Goal: Find specific page/section: Find specific page/section

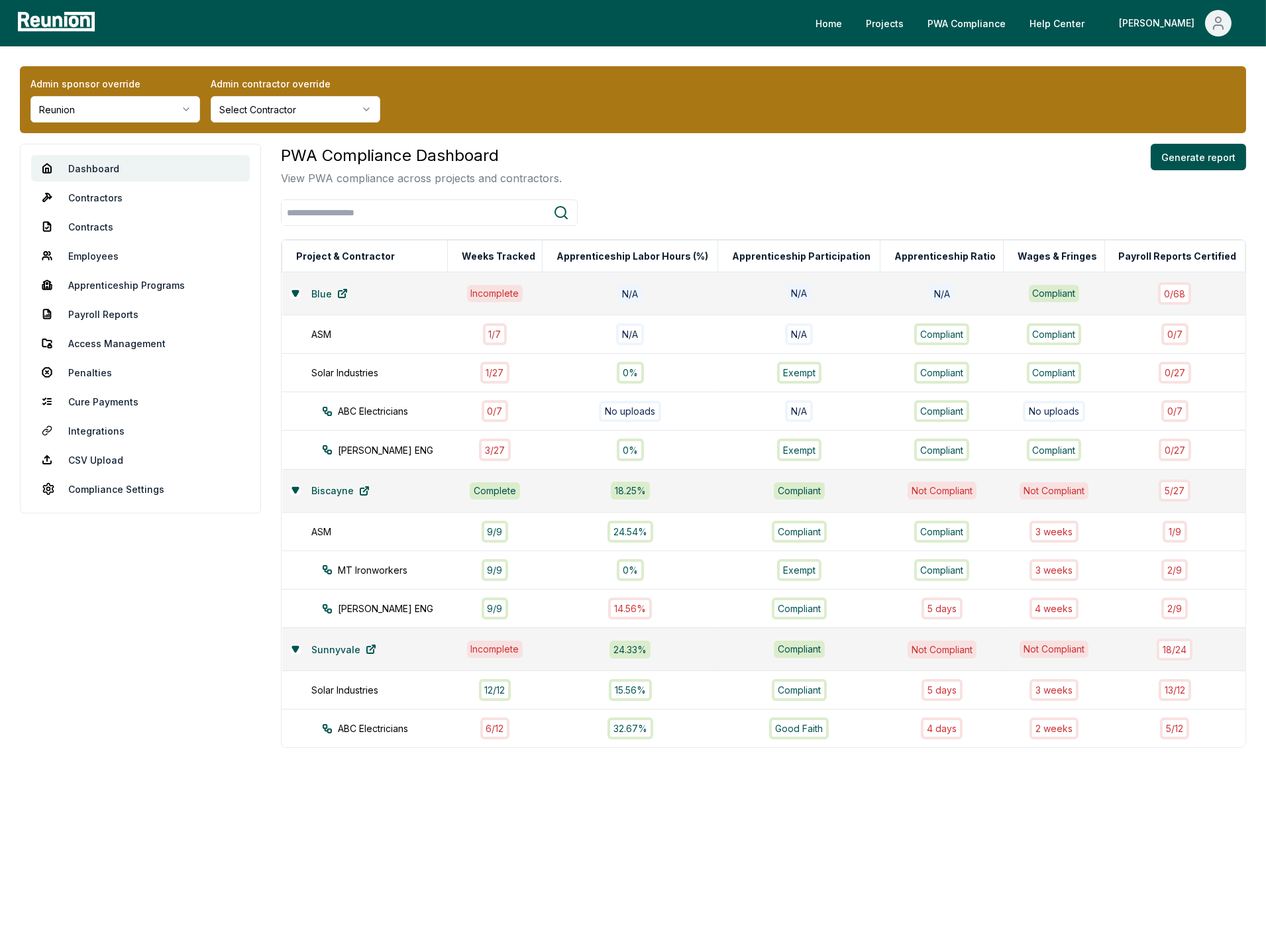
click at [118, 105] on html "Please visit us on your desktop We're working on making our marketplace mobile-…" at bounding box center [633, 476] width 1266 height 952
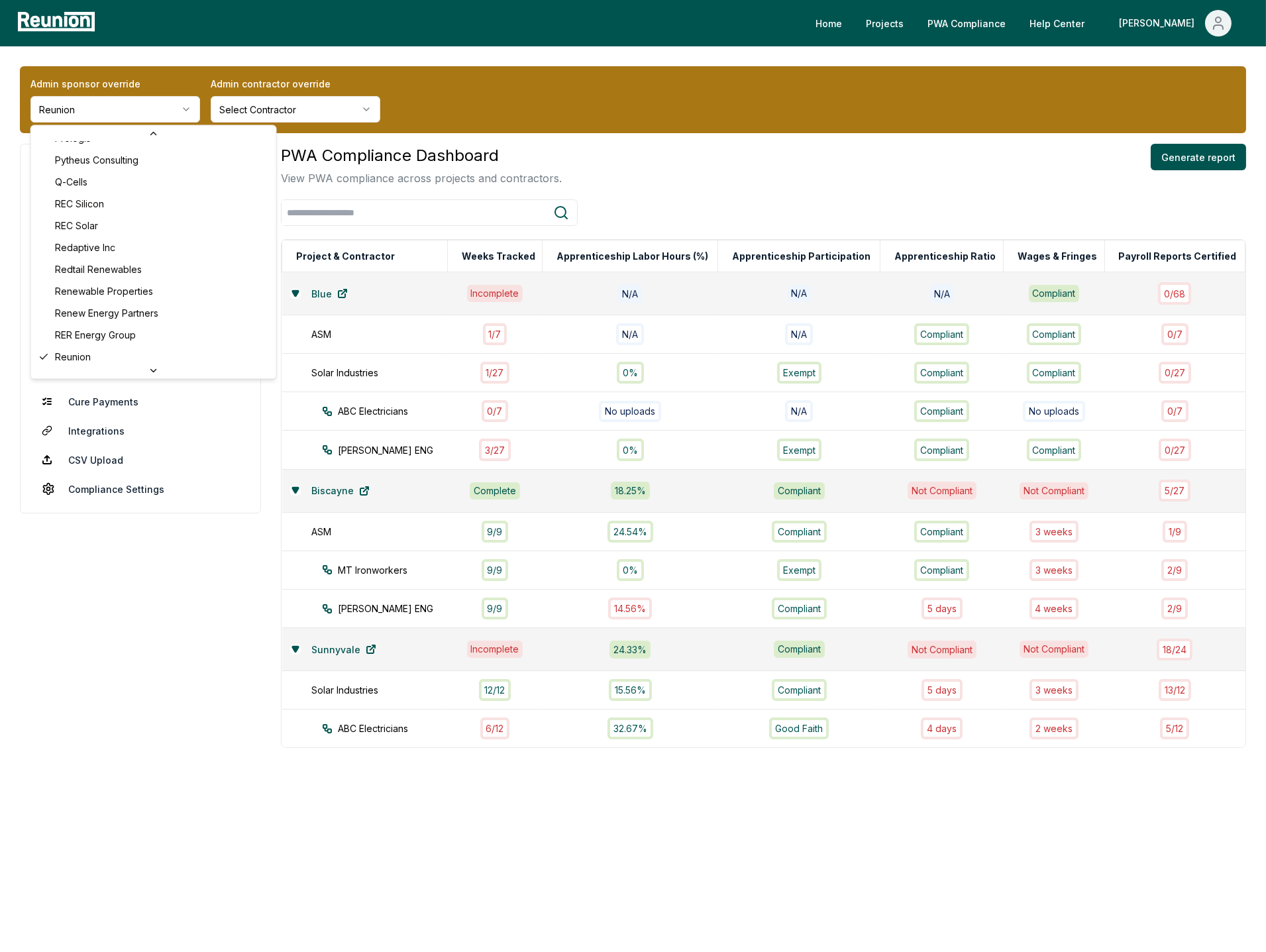
scroll to position [1935, 0]
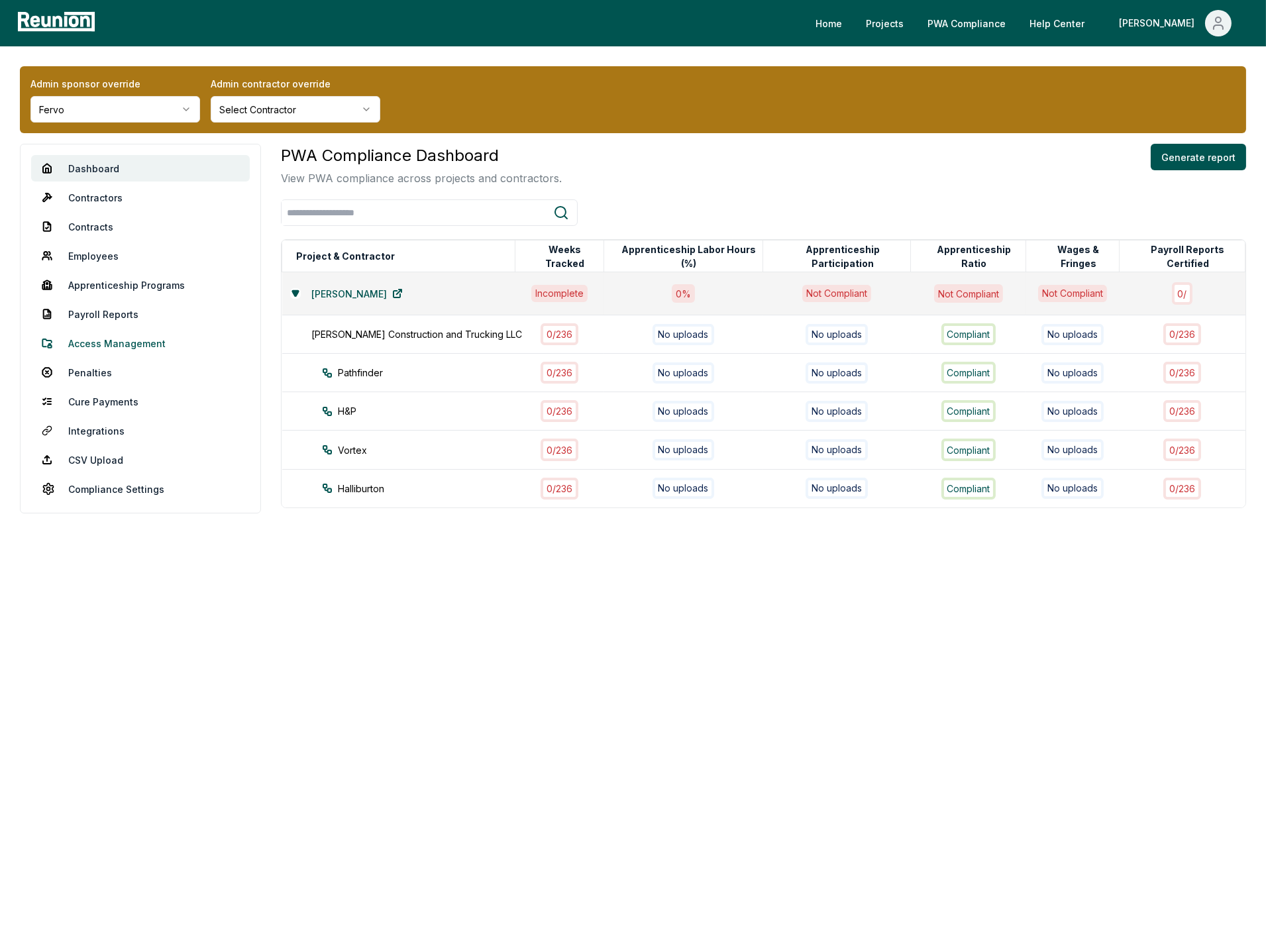
click at [120, 341] on link "Access Management" at bounding box center [140, 343] width 219 height 26
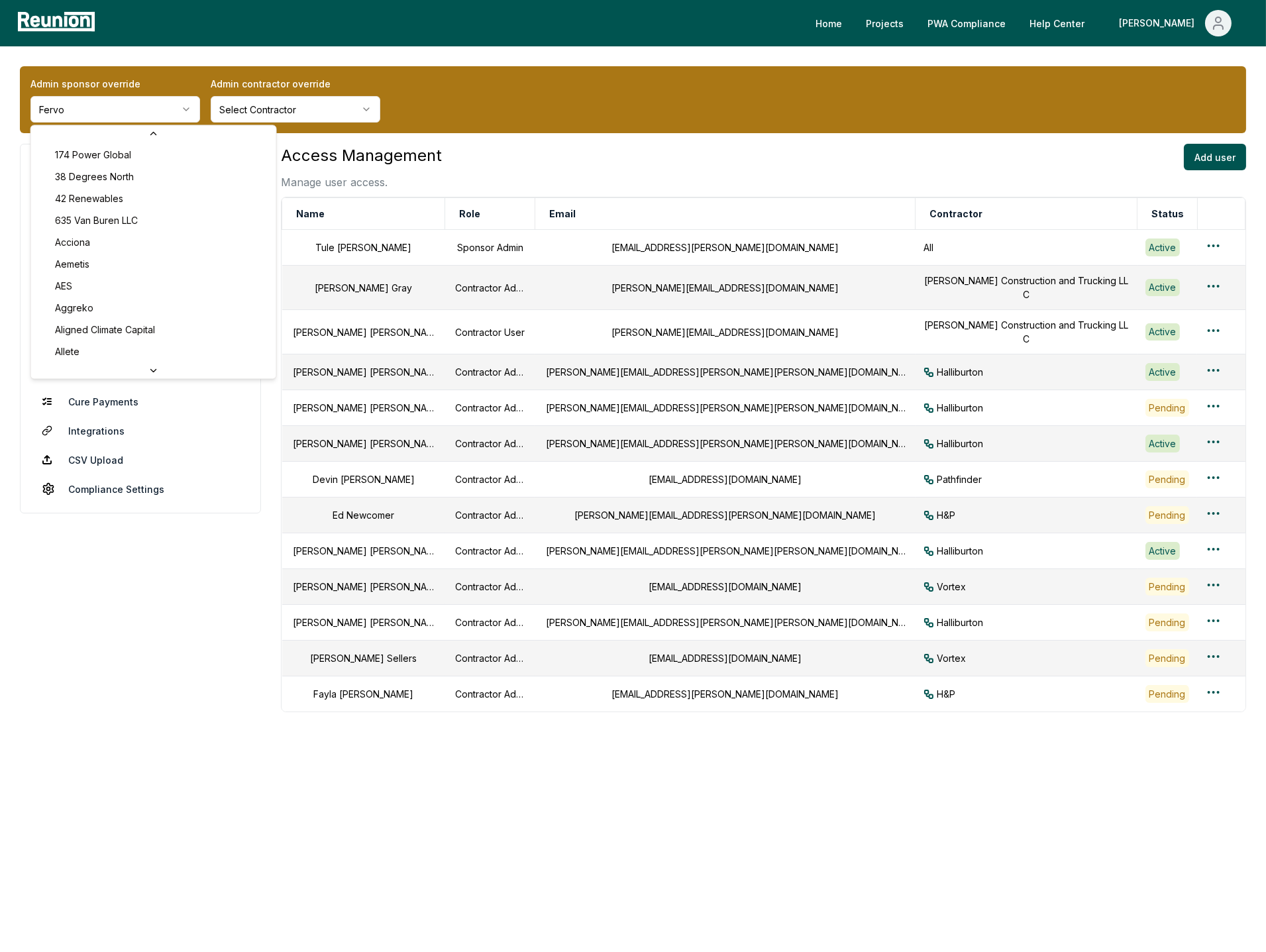
click at [123, 105] on html "Please visit us on your desktop We're working on making our marketplace mobile-…" at bounding box center [633, 476] width 1266 height 952
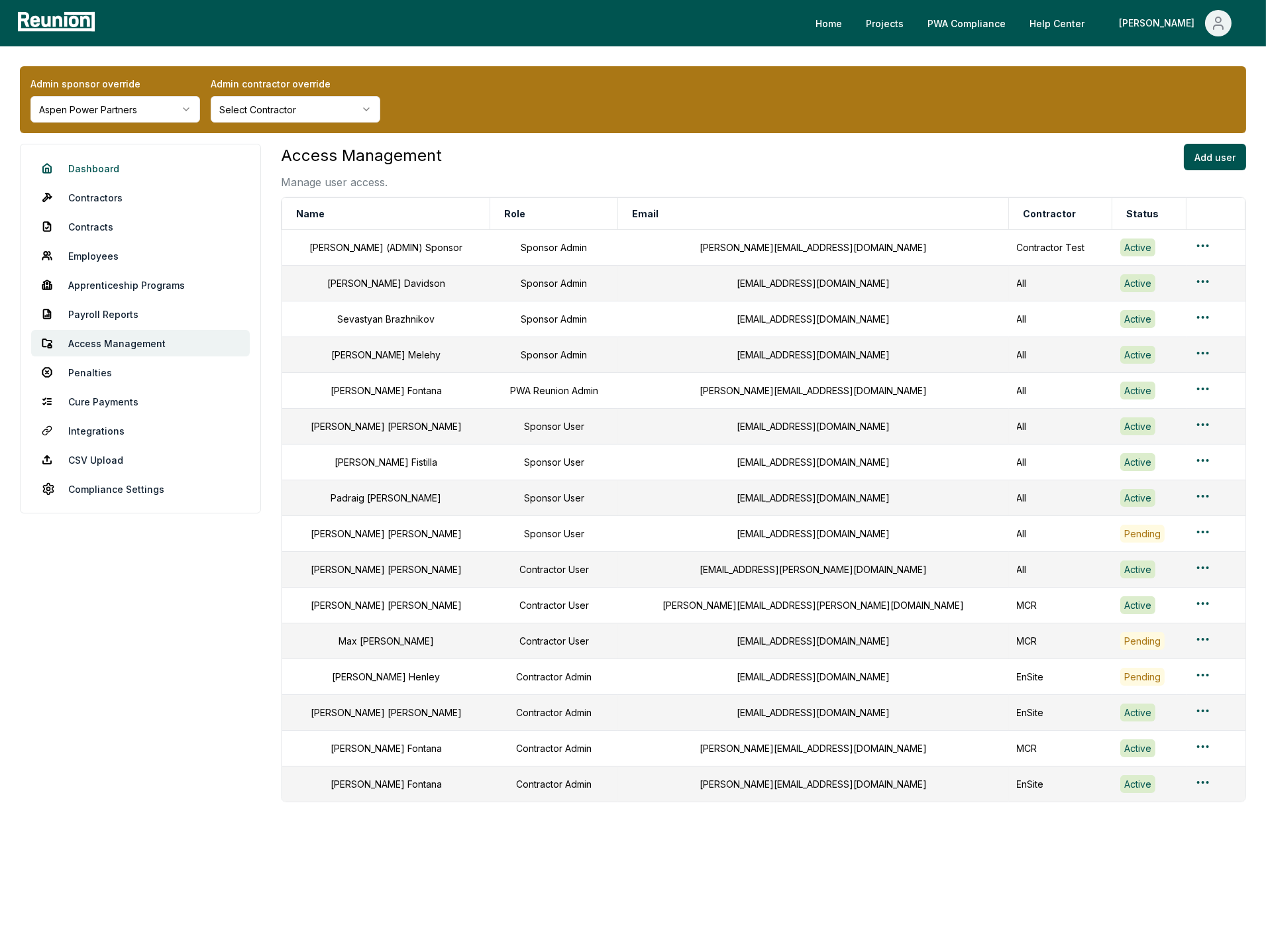
click at [108, 174] on link "Dashboard" at bounding box center [140, 168] width 219 height 26
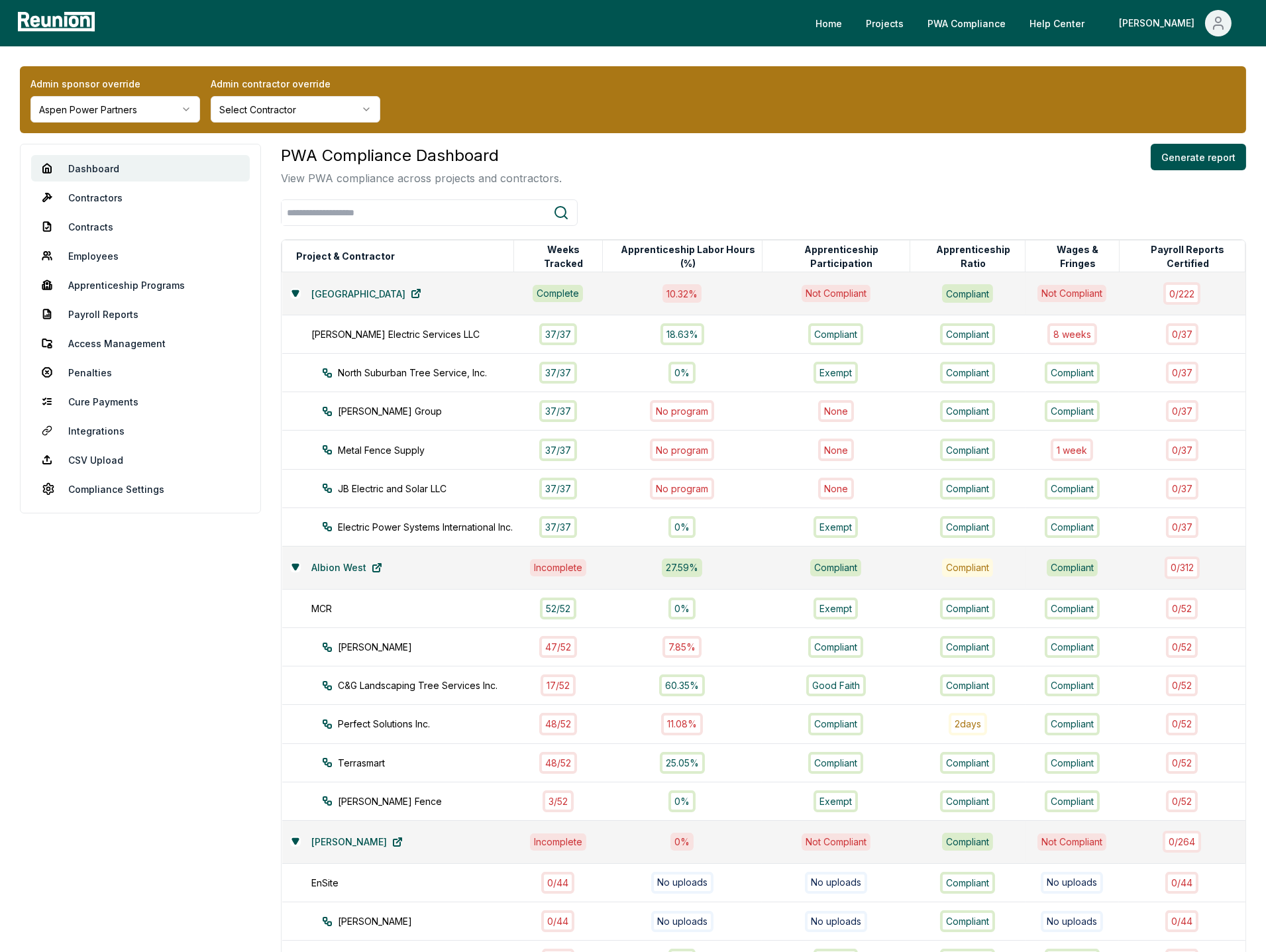
click at [710, 156] on div "PWA Compliance Dashboard View PWA compliance across projects and contractors. G…" at bounding box center [763, 165] width 965 height 43
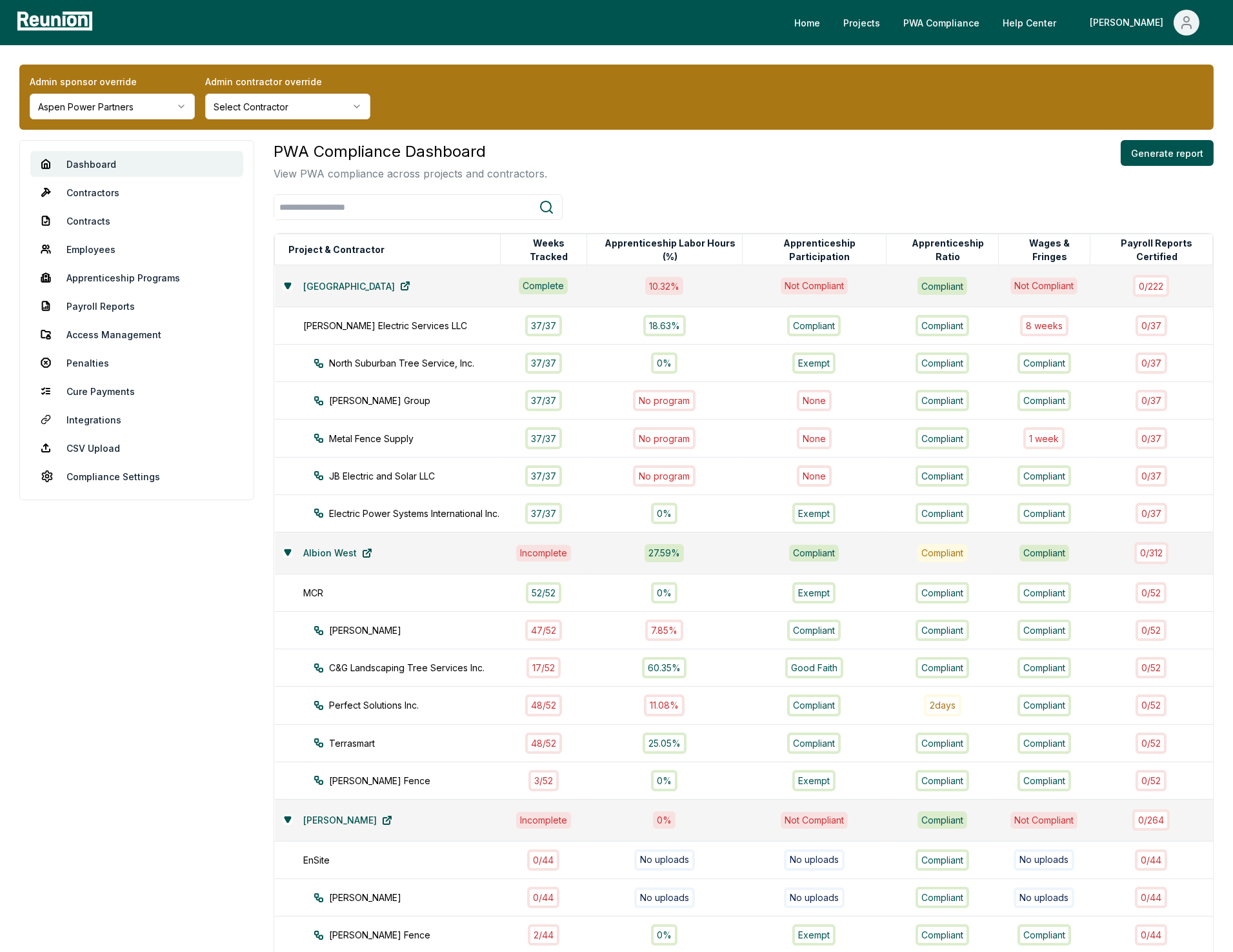
click at [771, 142] on div "PWA Compliance Dashboard View PWA compliance across projects and contractors. G…" at bounding box center [743, 161] width 940 height 42
click at [101, 706] on aside "Dashboard Contractors Contracts Employees [DEMOGRAPHIC_DATA] Programs Payroll R…" at bounding box center [137, 847] width 235 height 1413
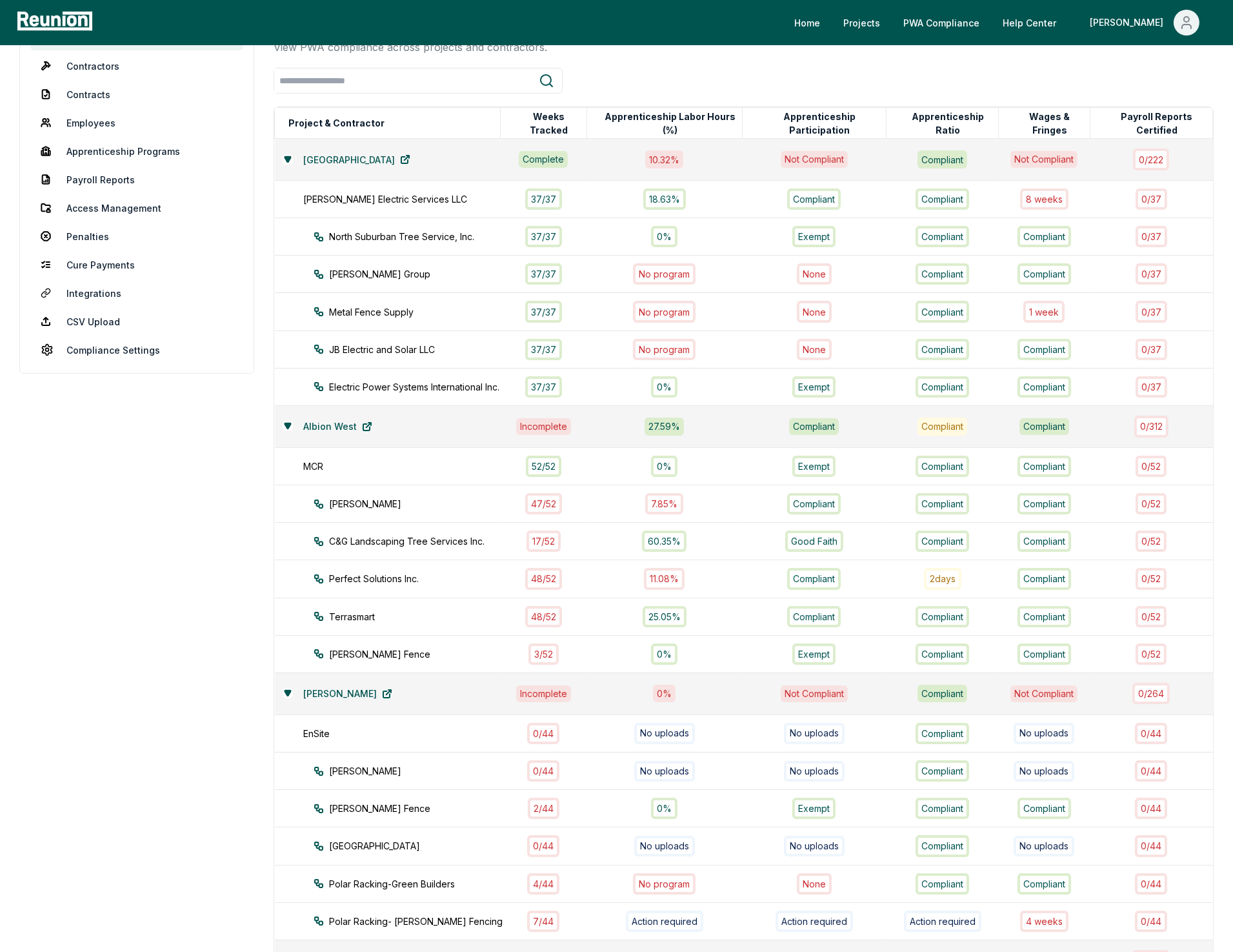
scroll to position [58, 0]
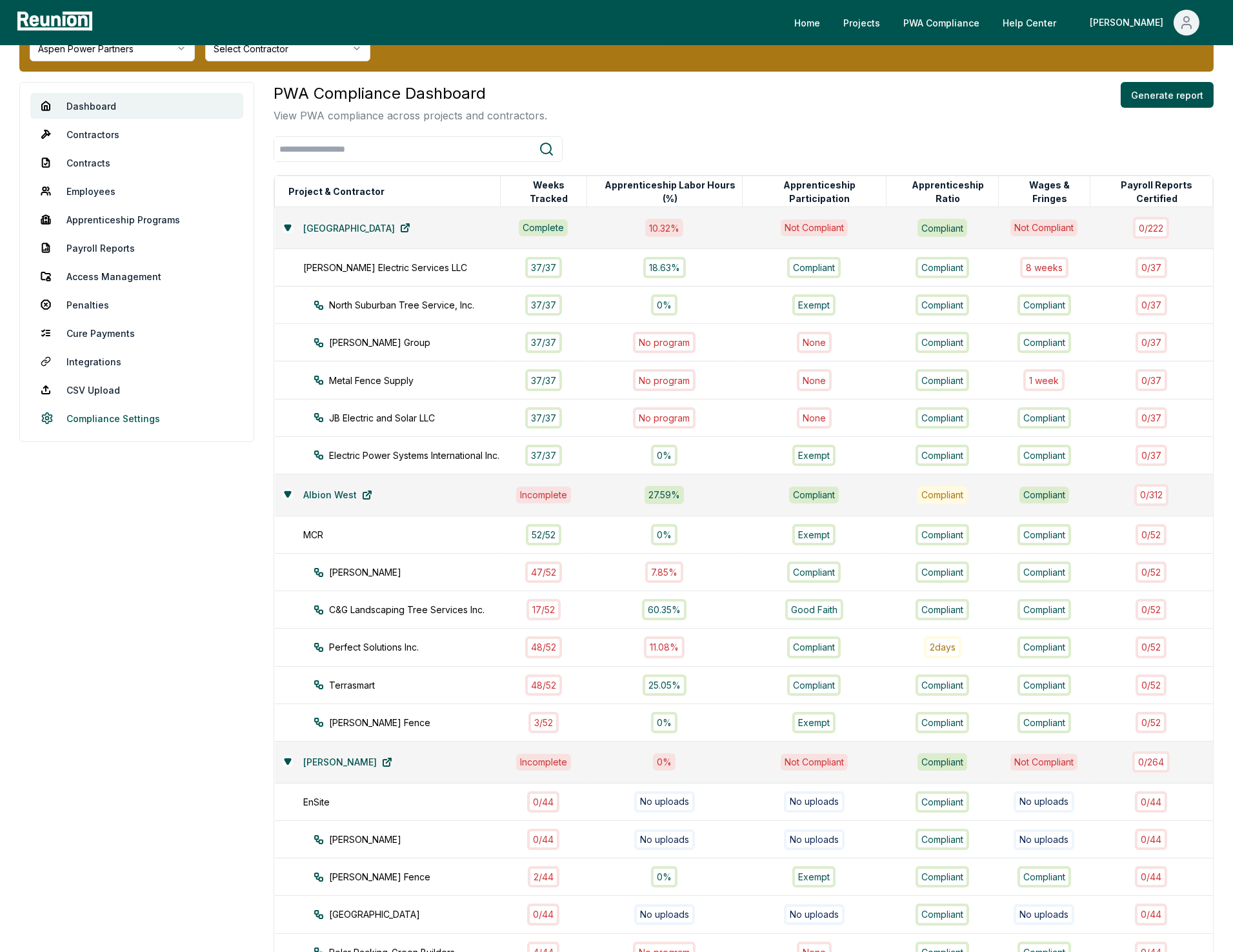
click at [92, 417] on link "Compliance Settings" at bounding box center [137, 418] width 213 height 26
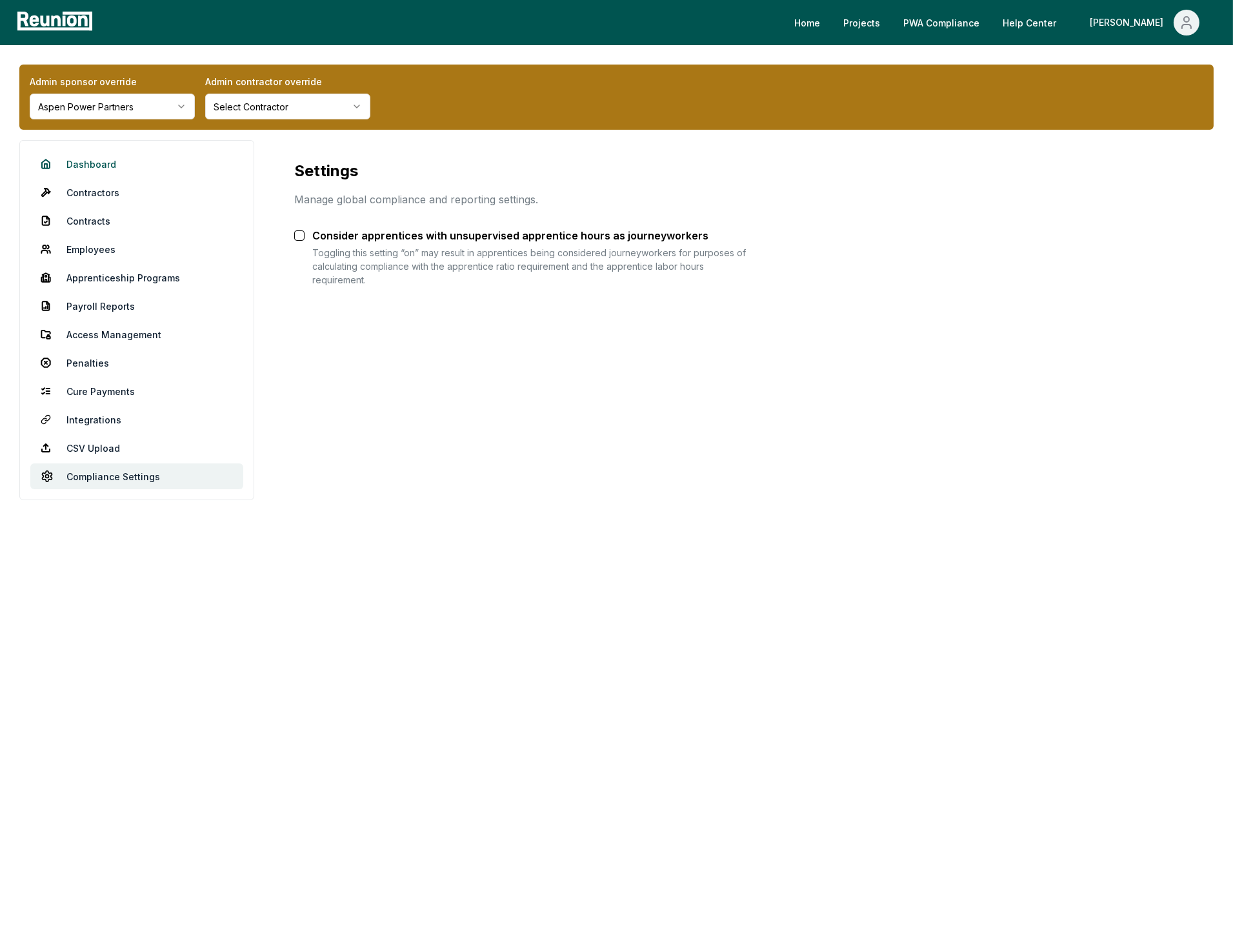
click at [99, 164] on link "Dashboard" at bounding box center [137, 164] width 213 height 26
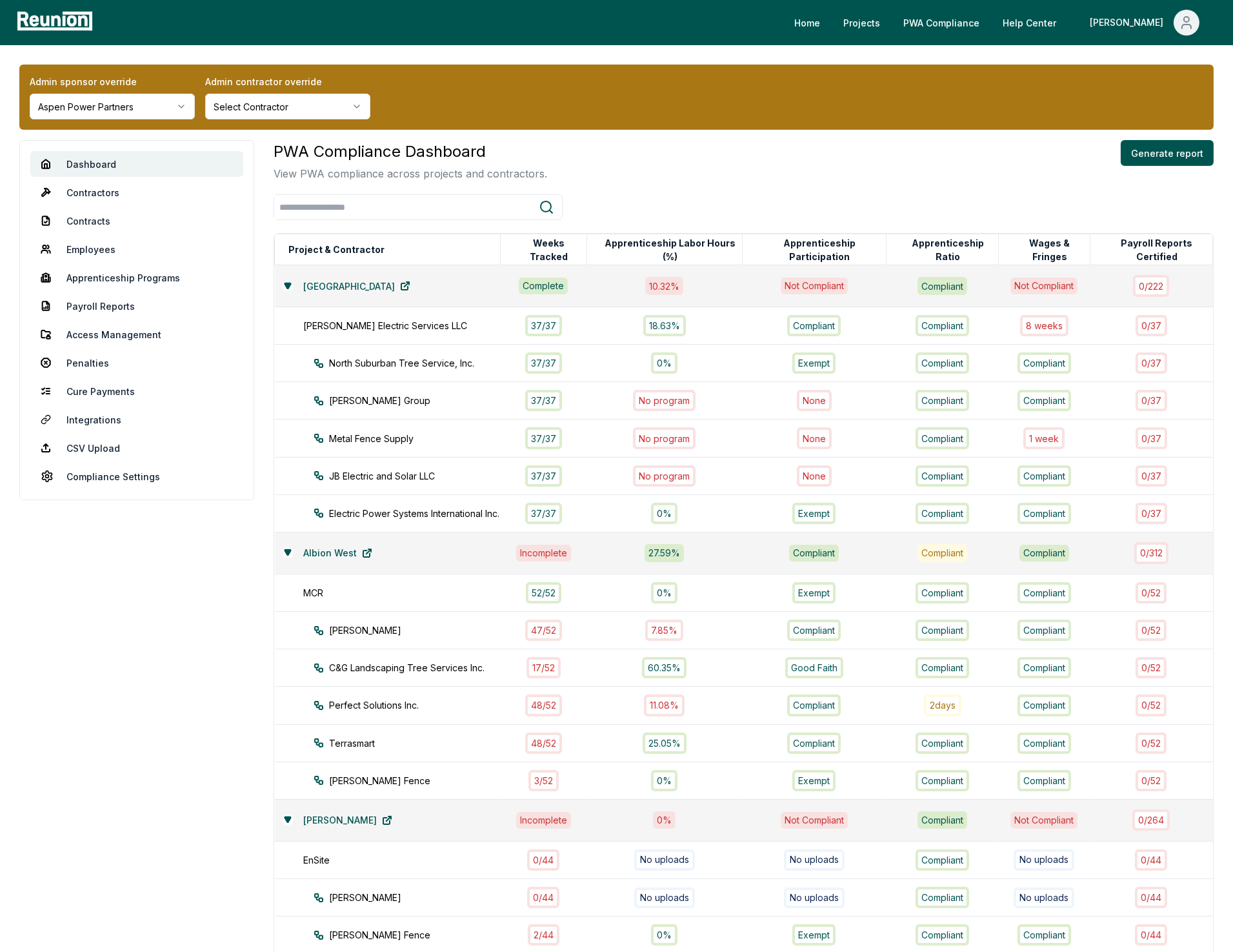
click at [86, 103] on html "Please visit us on your desktop We're working on making our marketplace mobile-…" at bounding box center [616, 786] width 1233 height 1573
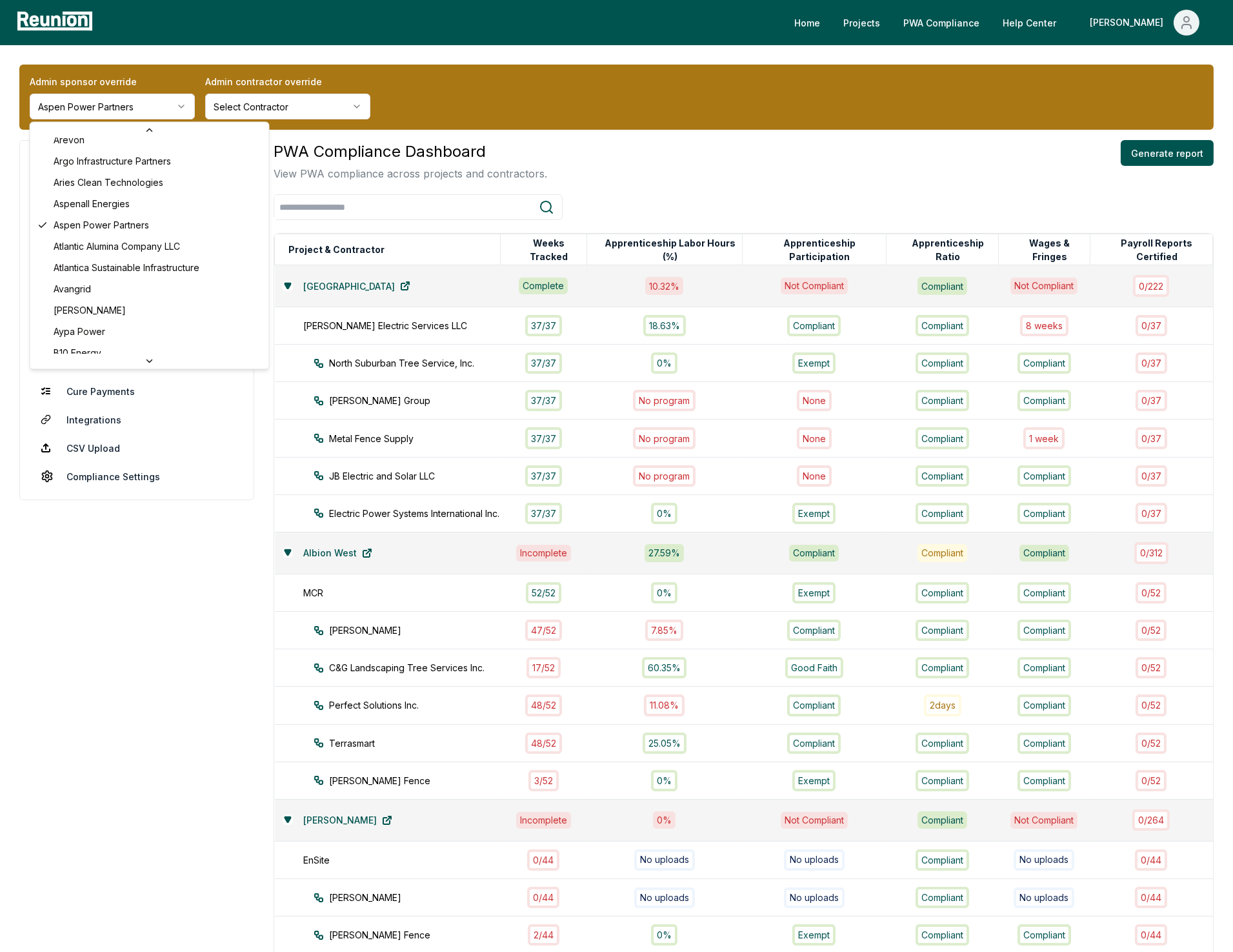
scroll to position [12, 0]
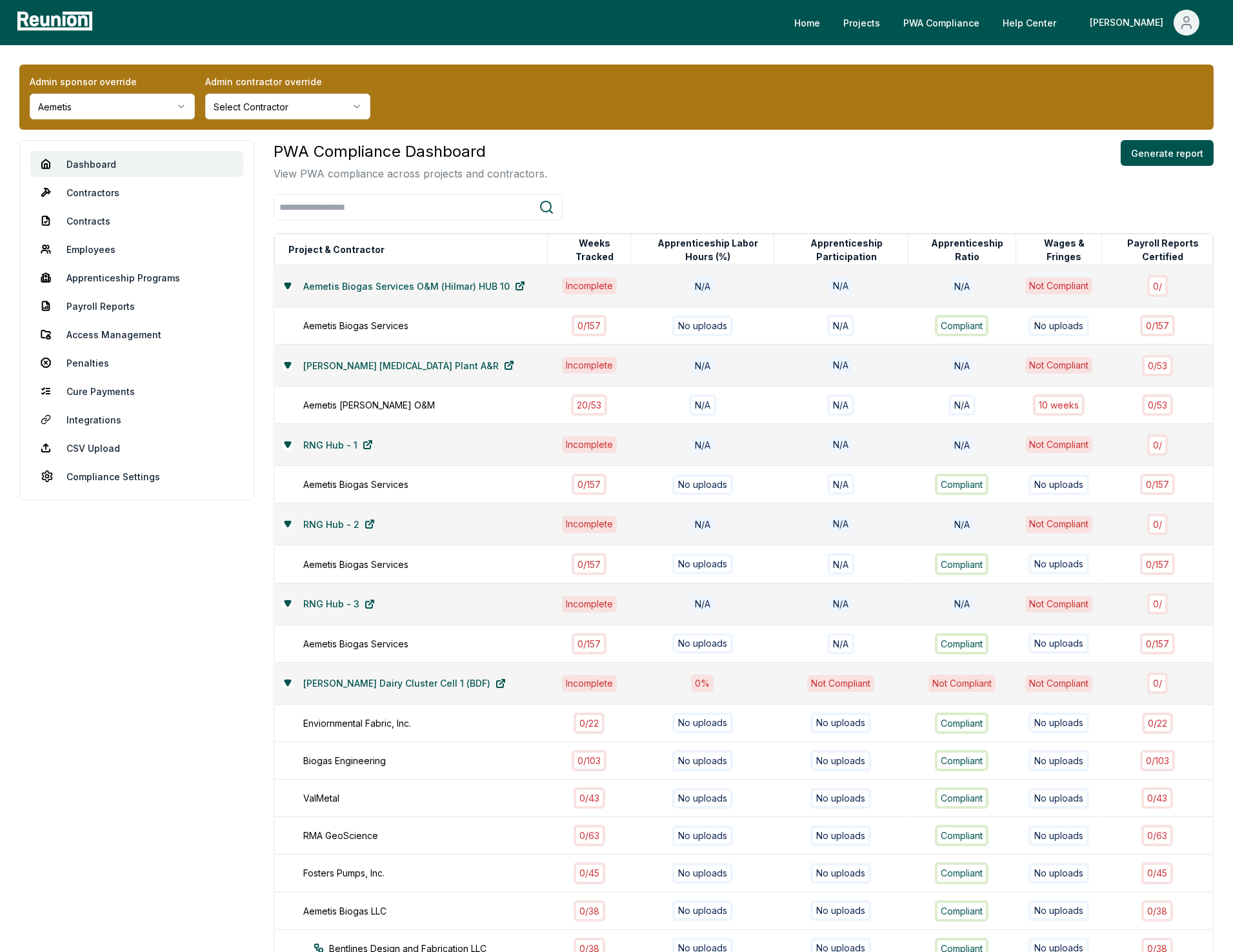
click at [656, 194] on div at bounding box center [743, 207] width 940 height 26
click at [503, 411] on div "Aemetis [PERSON_NAME] O&M" at bounding box center [432, 405] width 257 height 14
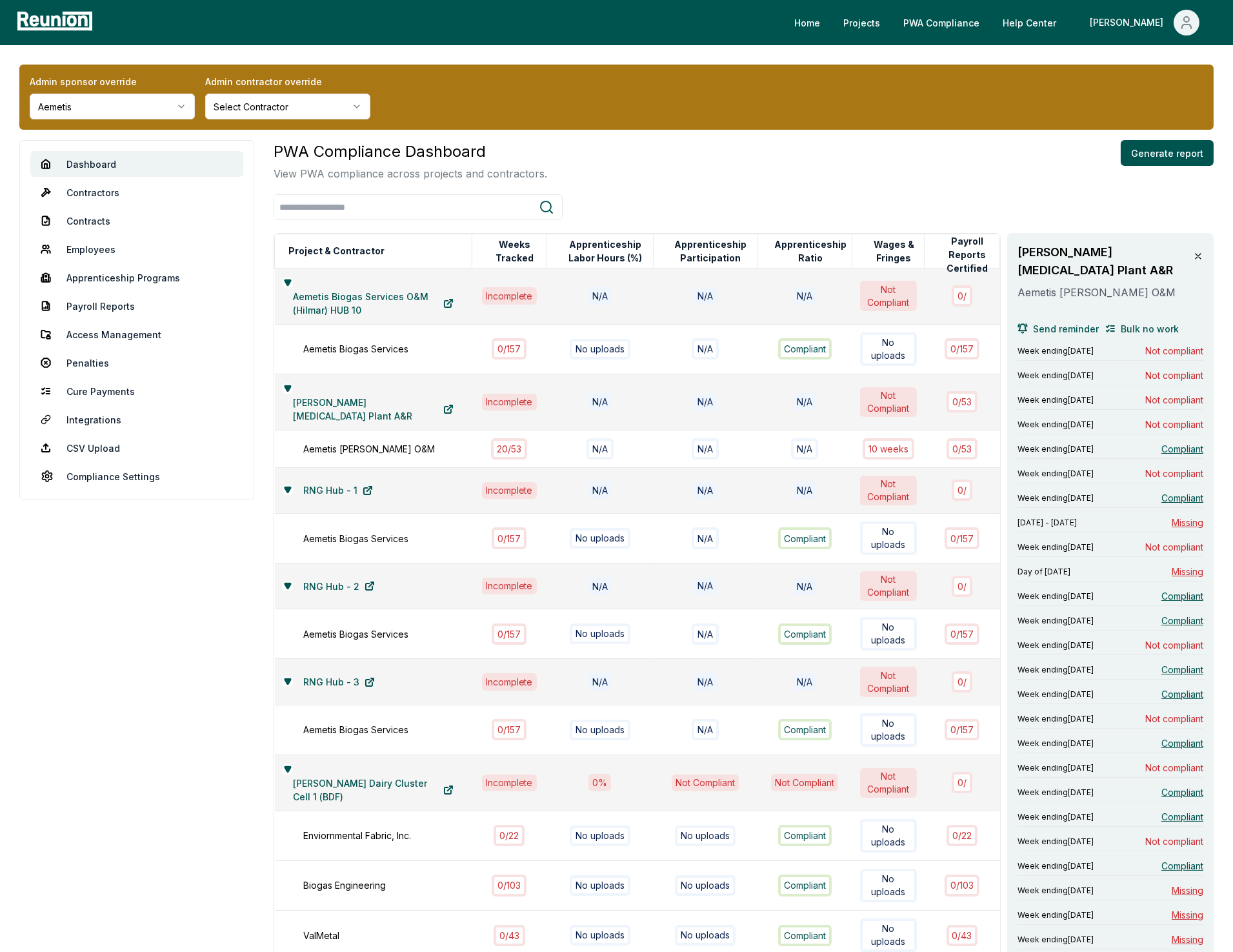
drag, startPoint x: 540, startPoint y: 203, endPoint x: 532, endPoint y: 207, distance: 8.9
click at [532, 207] on div at bounding box center [418, 207] width 289 height 26
click at [632, 198] on div at bounding box center [743, 207] width 940 height 26
click at [958, 180] on div "PWA Compliance Dashboard View PWA compliance across projects and contractors. G…" at bounding box center [743, 161] width 940 height 42
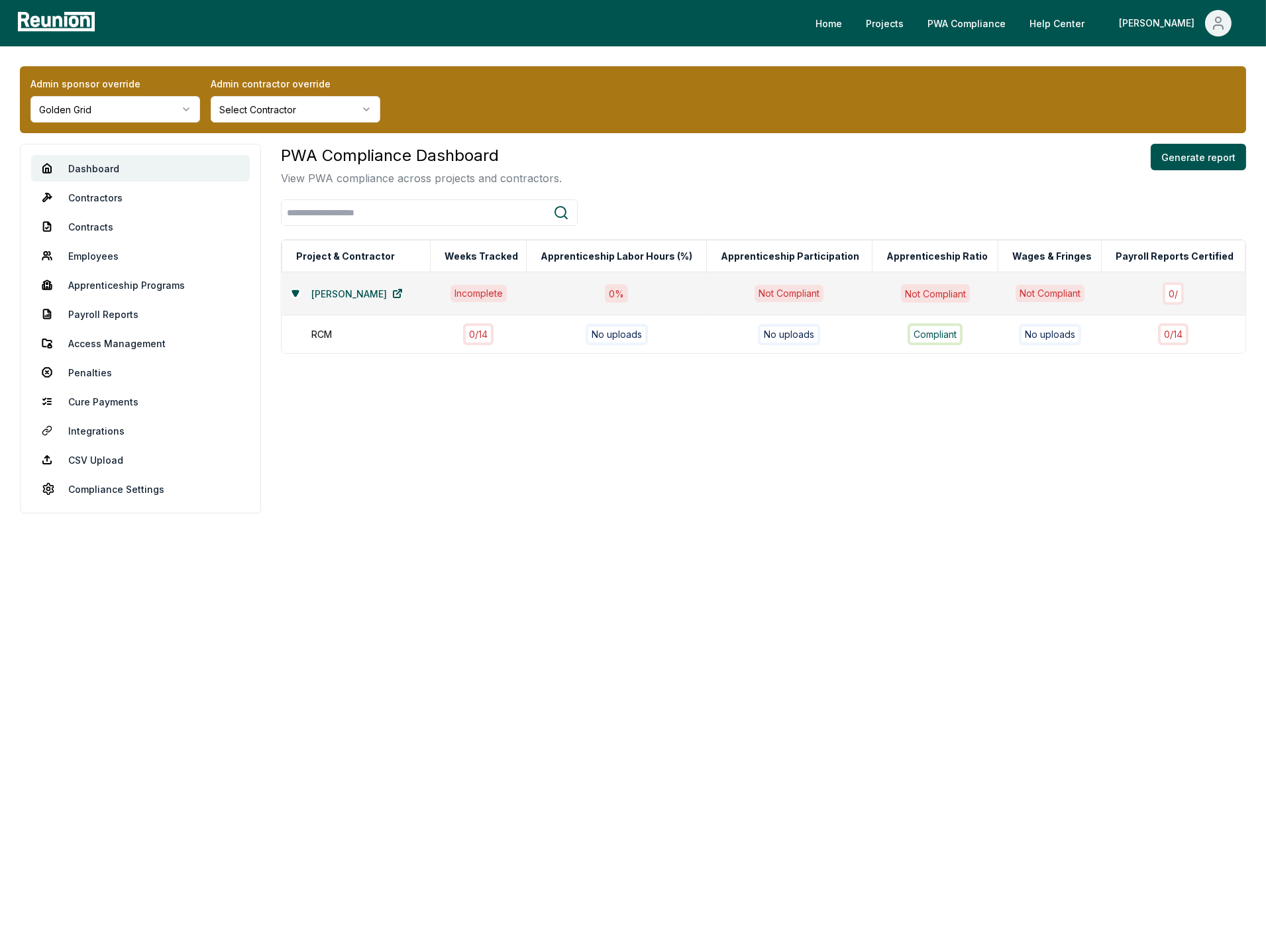
click at [135, 118] on html "Please visit us on your desktop We're working on making our marketplace mobile-…" at bounding box center [633, 476] width 1266 height 952
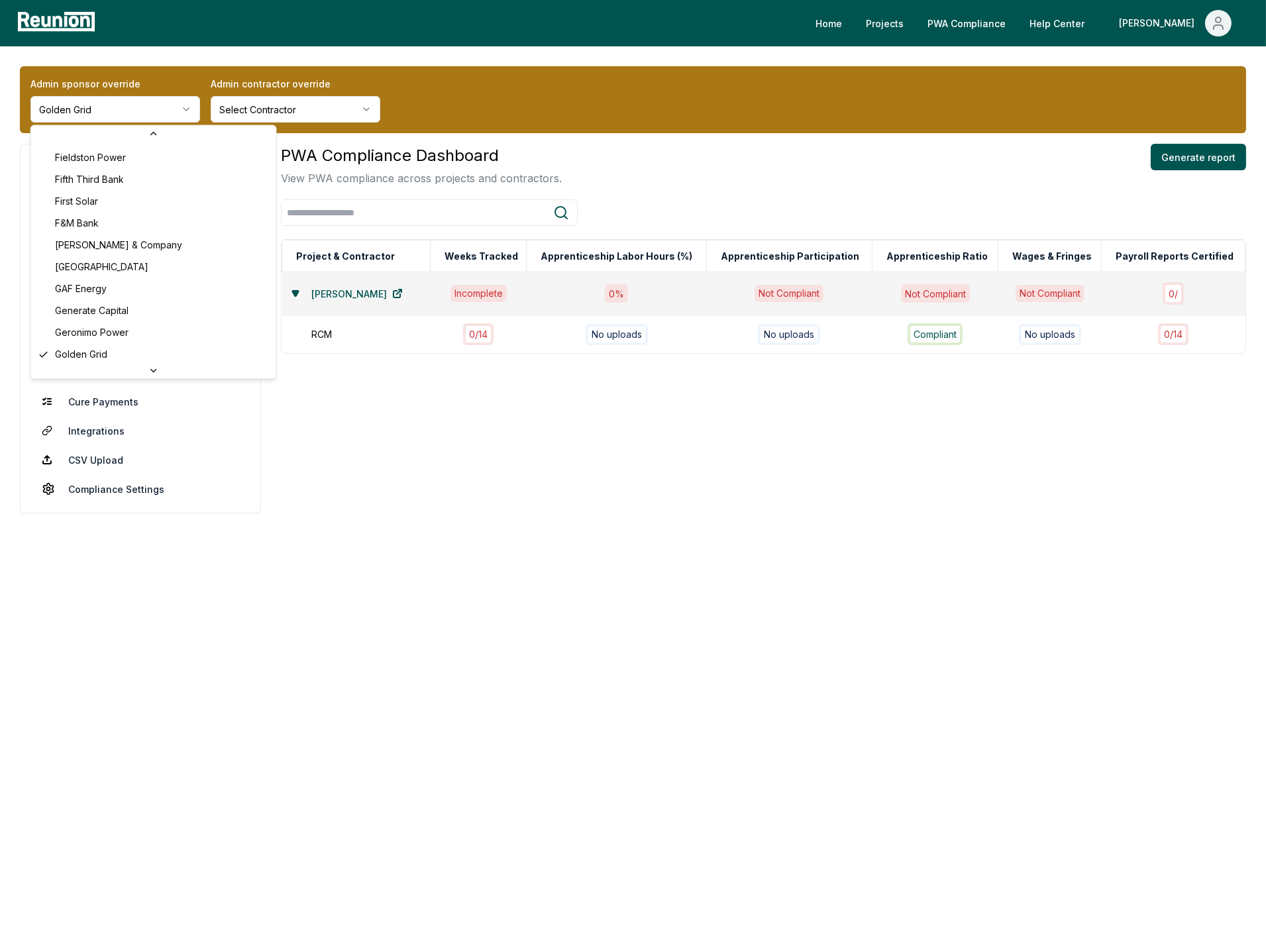
scroll to position [5211, 0]
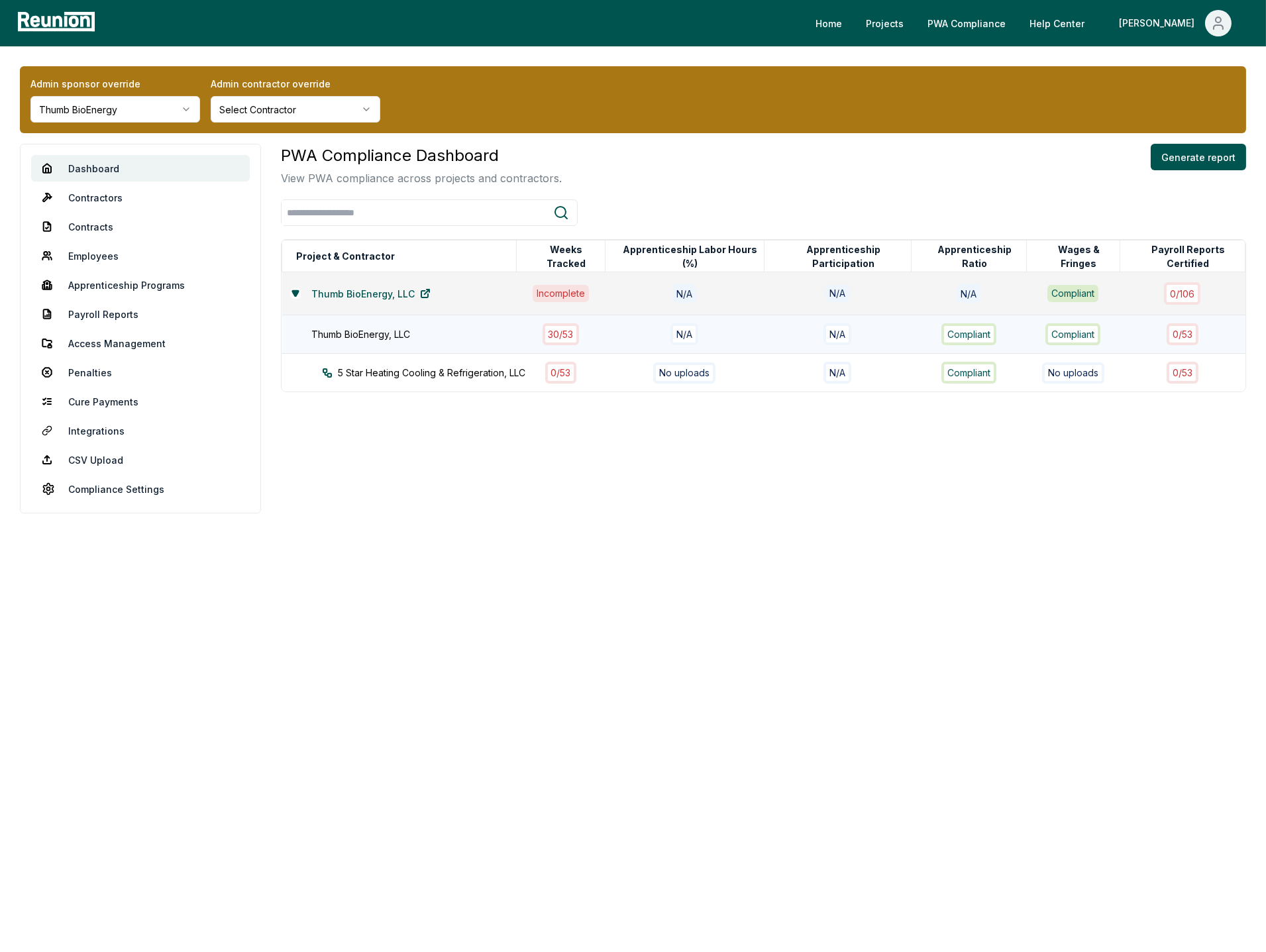
click at [451, 336] on div "Thumb BioEnergy, LLC" at bounding box center [420, 334] width 219 height 14
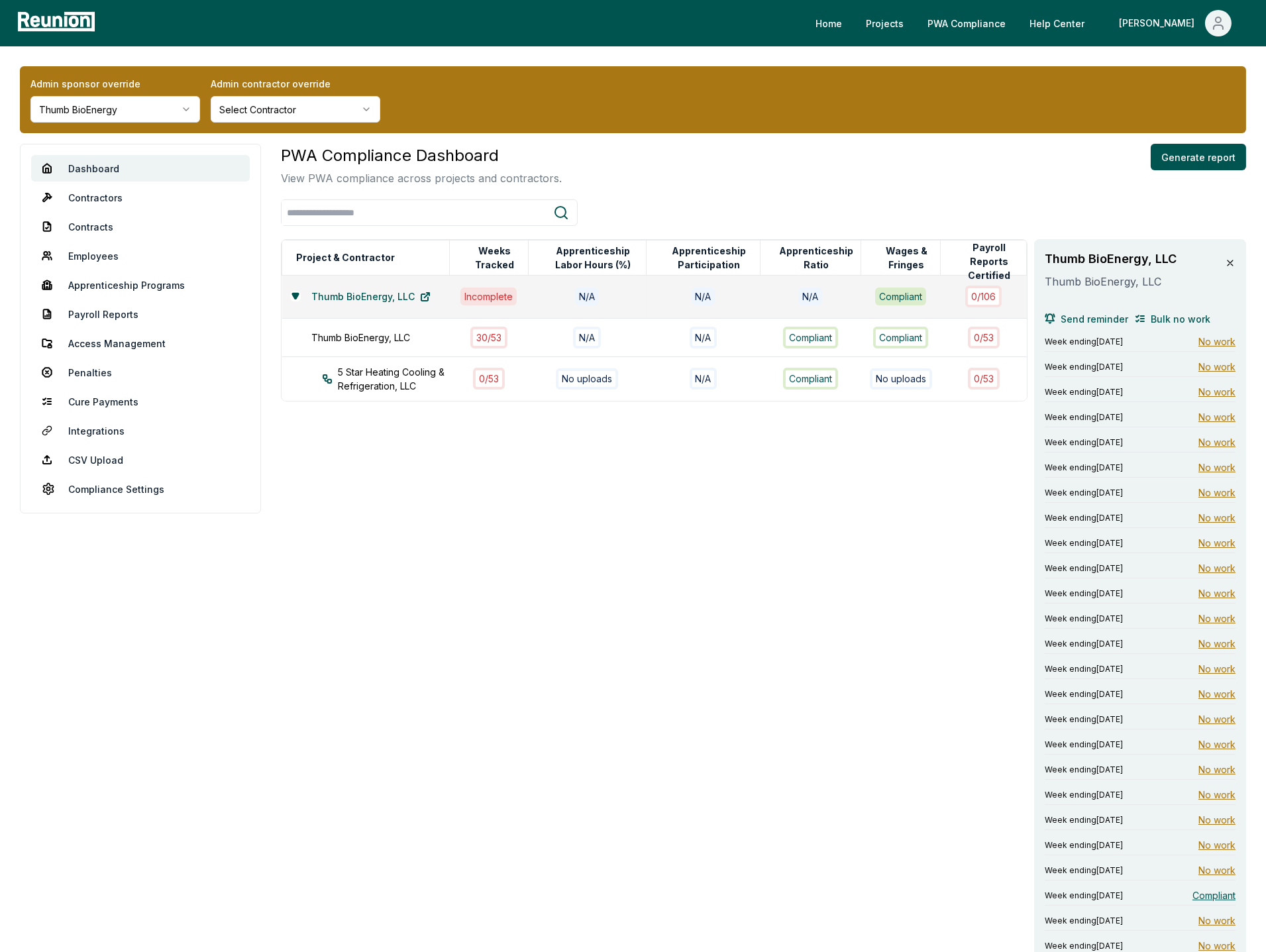
click at [185, 116] on html "Please visit us on your desktop We're working on making our marketplace mobile-…" at bounding box center [633, 912] width 1266 height 1824
click at [674, 183] on div "PWA Compliance Dashboard View PWA compliance across projects and contractors. G…" at bounding box center [763, 165] width 965 height 43
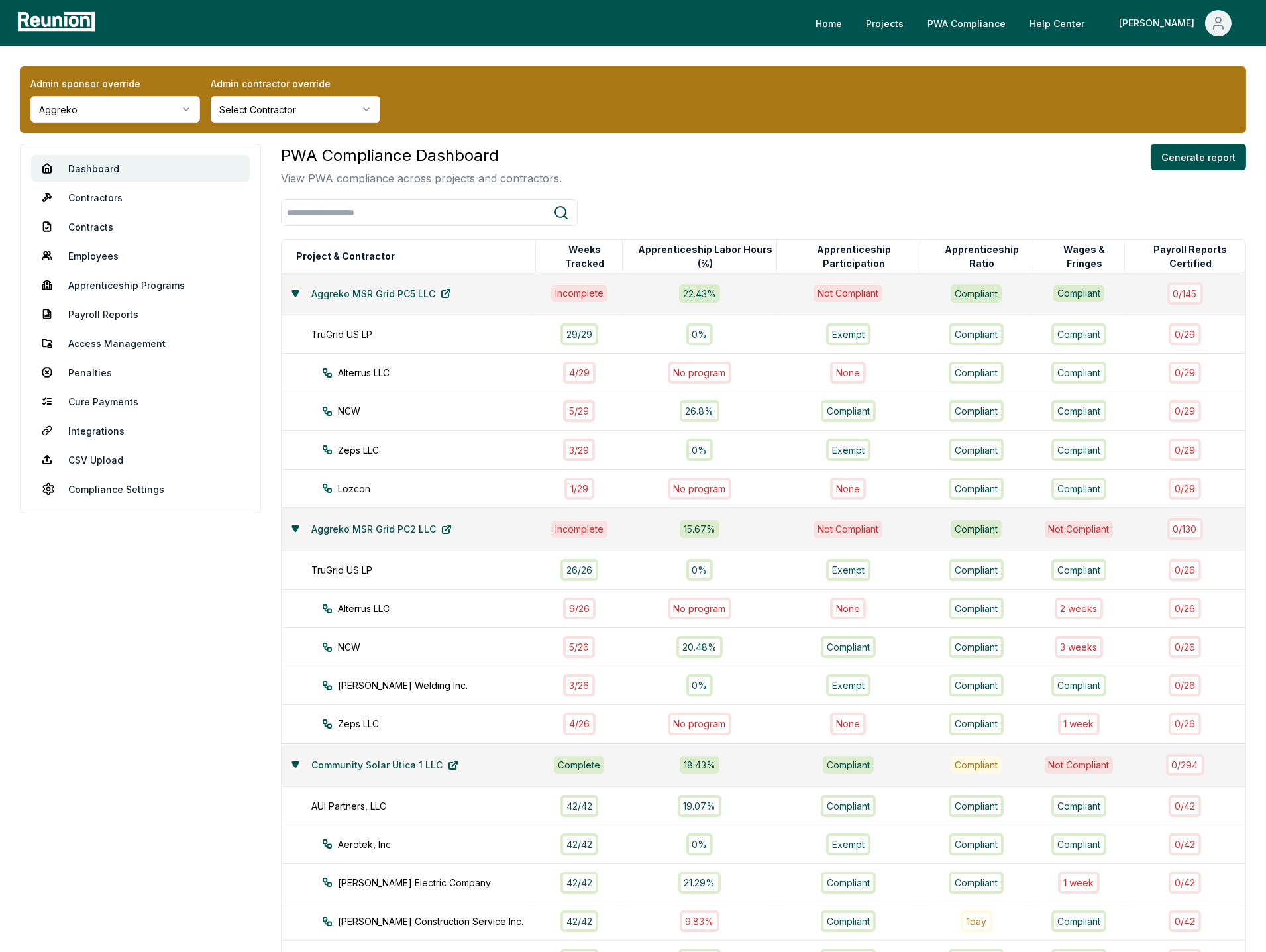
click at [176, 695] on aside "Dashboard Contractors Contracts Employees [DEMOGRAPHIC_DATA] Programs Payroll R…" at bounding box center [140, 968] width 241 height 1649
click at [180, 633] on aside "Dashboard Contractors Contracts Employees [DEMOGRAPHIC_DATA] Programs Payroll R…" at bounding box center [140, 968] width 241 height 1649
click at [180, 616] on aside "Dashboard Contractors Contracts Employees [DEMOGRAPHIC_DATA] Programs Payroll R…" at bounding box center [140, 968] width 241 height 1649
click at [659, 118] on div "Admin sponsor override Aggreko Admin contractor override Select Contractor" at bounding box center [633, 100] width 1226 height 67
